Goal: Check status

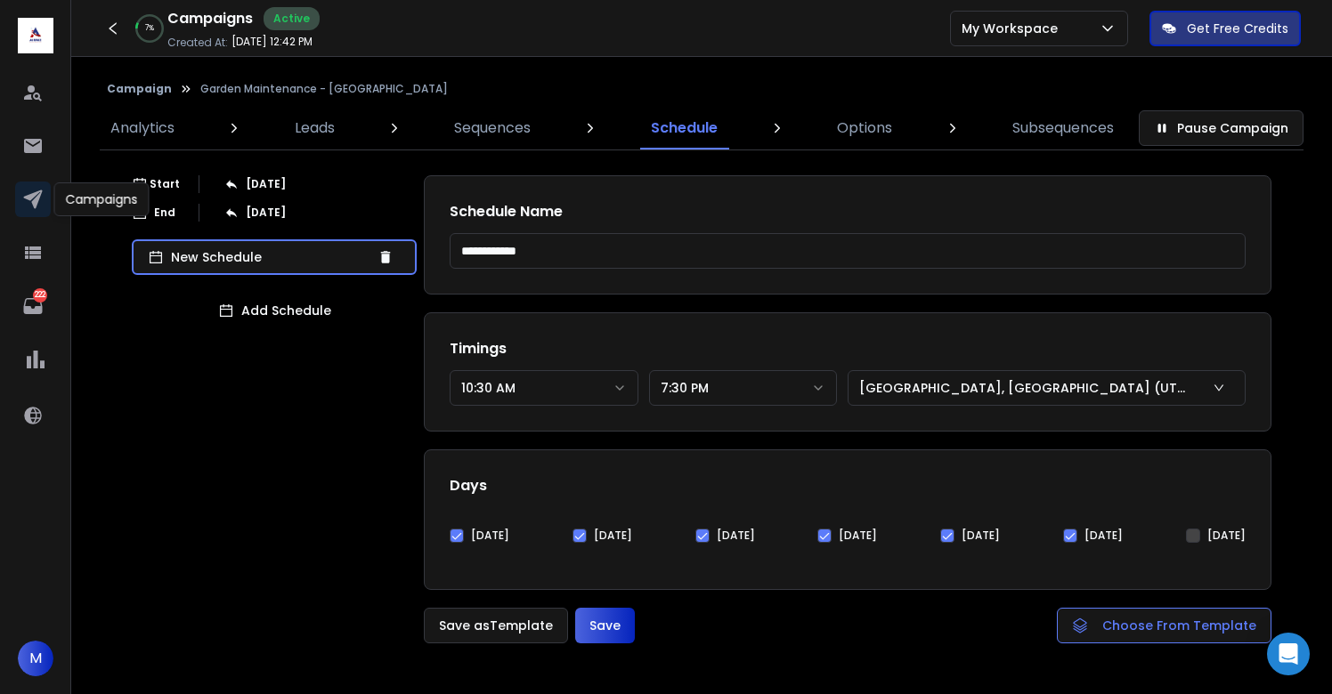
click at [31, 199] on icon at bounding box center [32, 199] width 21 height 21
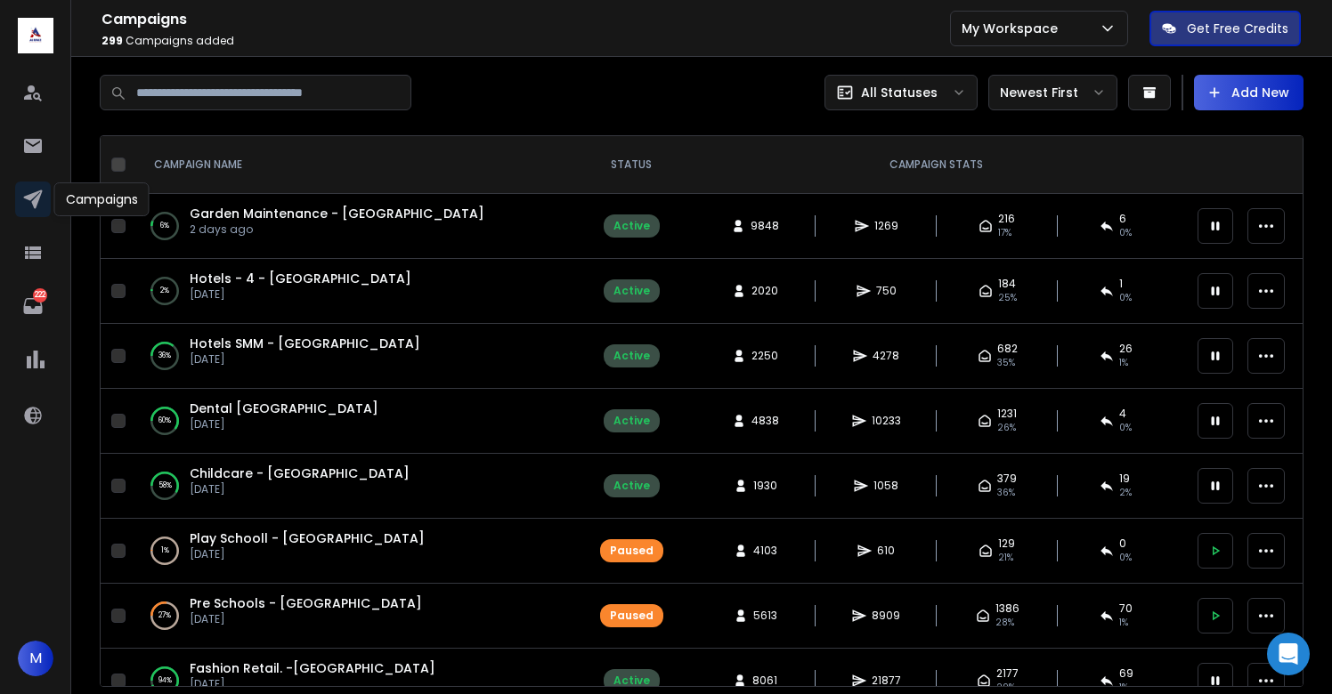
click at [530, 77] on div at bounding box center [401, 93] width 602 height 36
click at [874, 227] on span "1269" at bounding box center [886, 226] width 24 height 14
click at [855, 226] on icon at bounding box center [862, 226] width 14 height 12
click at [296, 210] on span "Garden Maintenance - [GEOGRAPHIC_DATA]" at bounding box center [337, 214] width 295 height 18
click at [354, 209] on div "6 % Garden Maintenance - UK 2 days ago" at bounding box center [354, 226] width 409 height 43
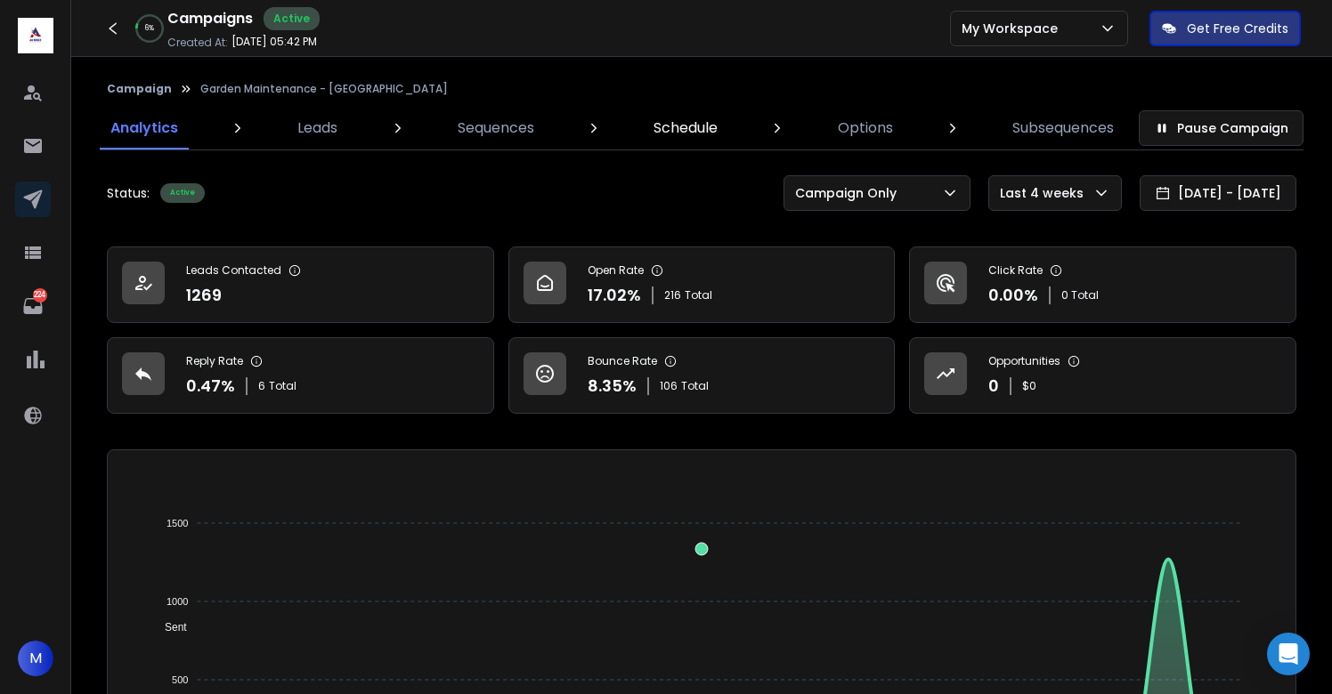
click at [697, 133] on p "Schedule" at bounding box center [685, 128] width 64 height 21
